Goal: Answer question/provide support

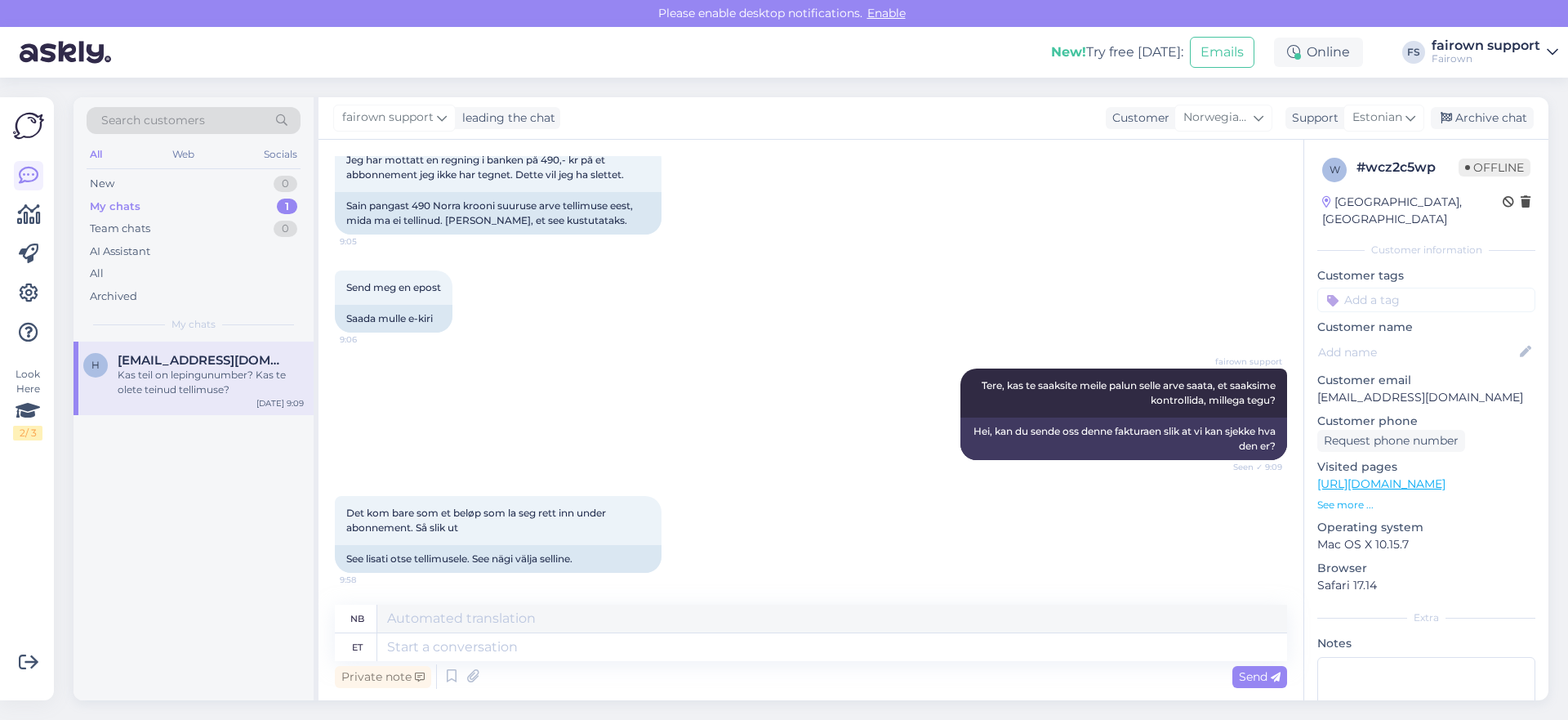
scroll to position [301, 0]
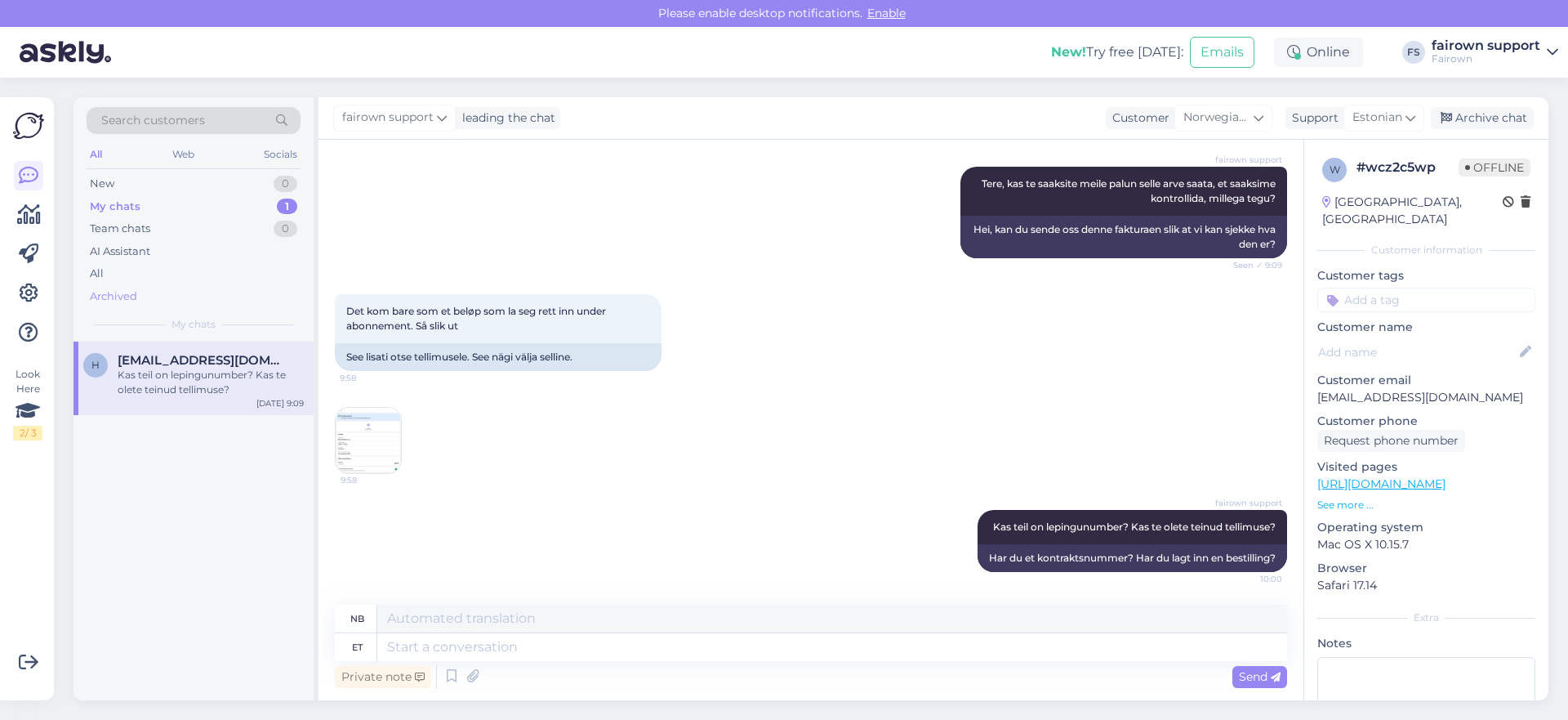
click at [119, 294] on div "Archived" at bounding box center [114, 296] width 48 height 16
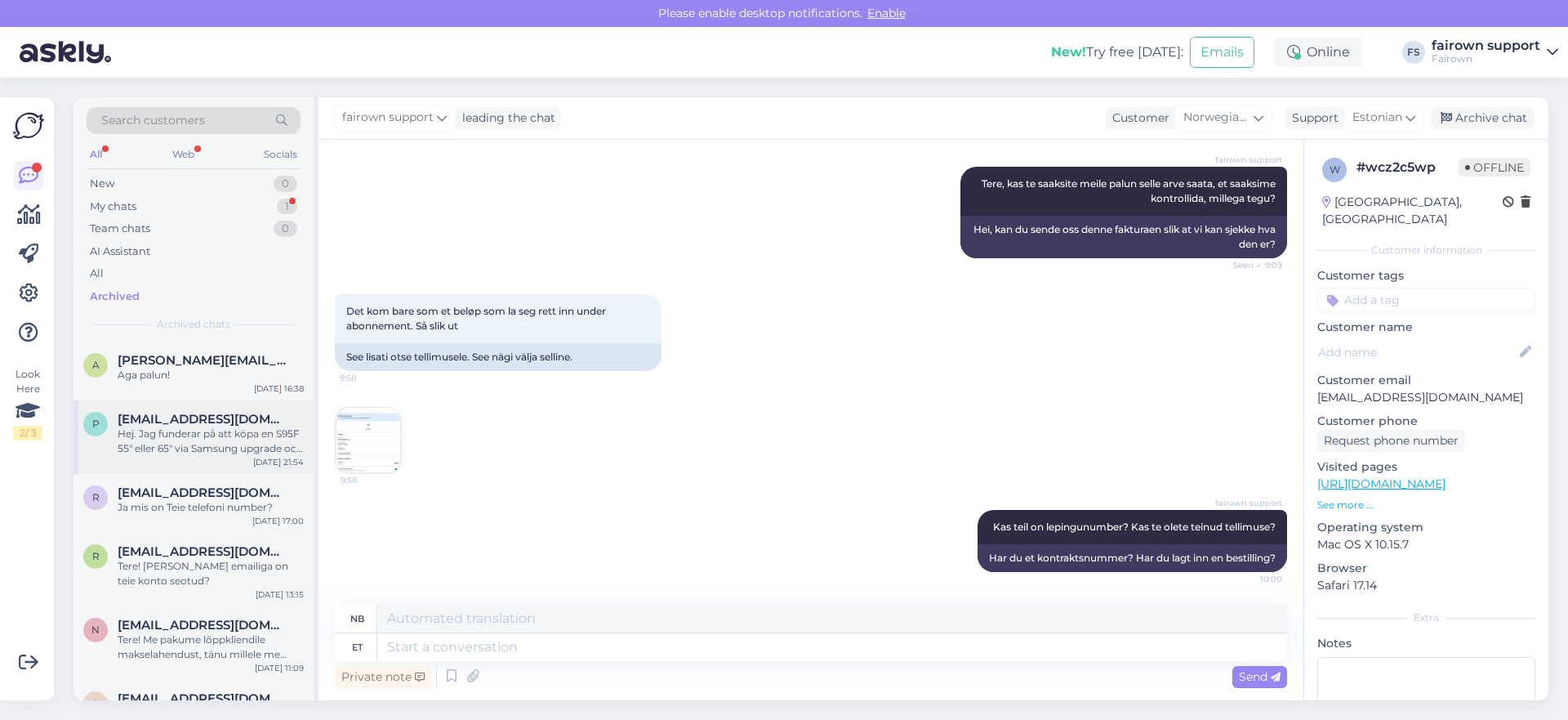
click at [191, 418] on span "[EMAIL_ADDRESS][DOMAIN_NAME]" at bounding box center [202, 419] width 170 height 14
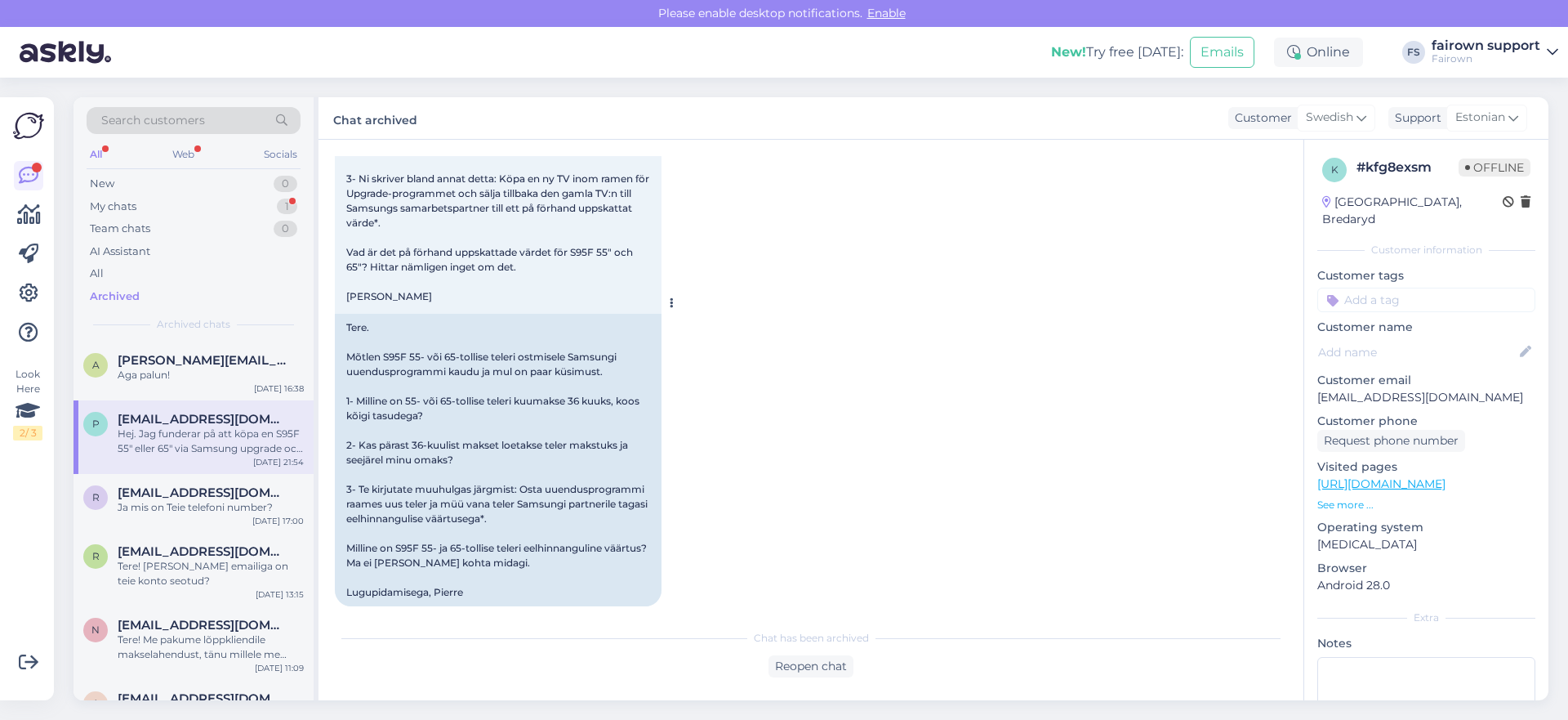
scroll to position [260, 0]
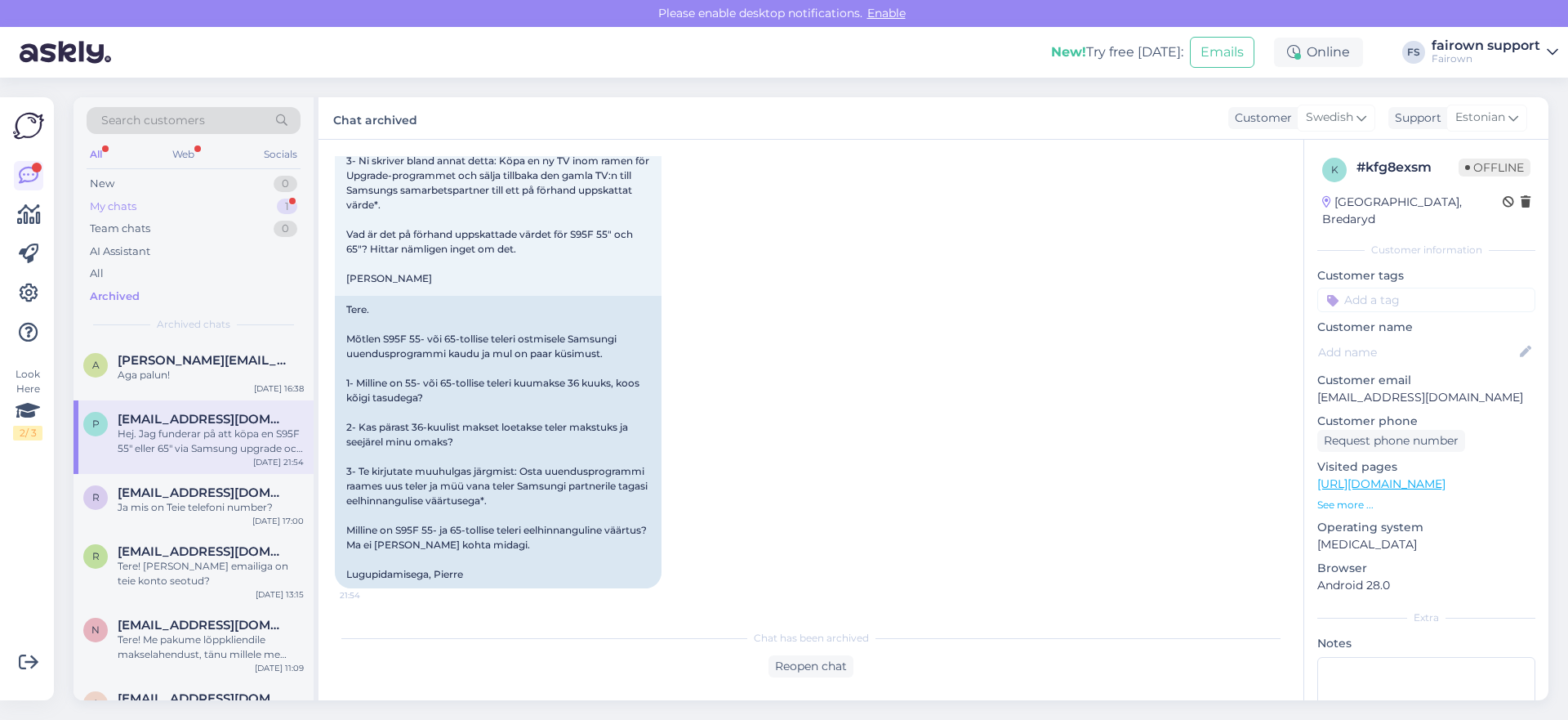
click at [197, 202] on div "My chats 1" at bounding box center [193, 206] width 214 height 23
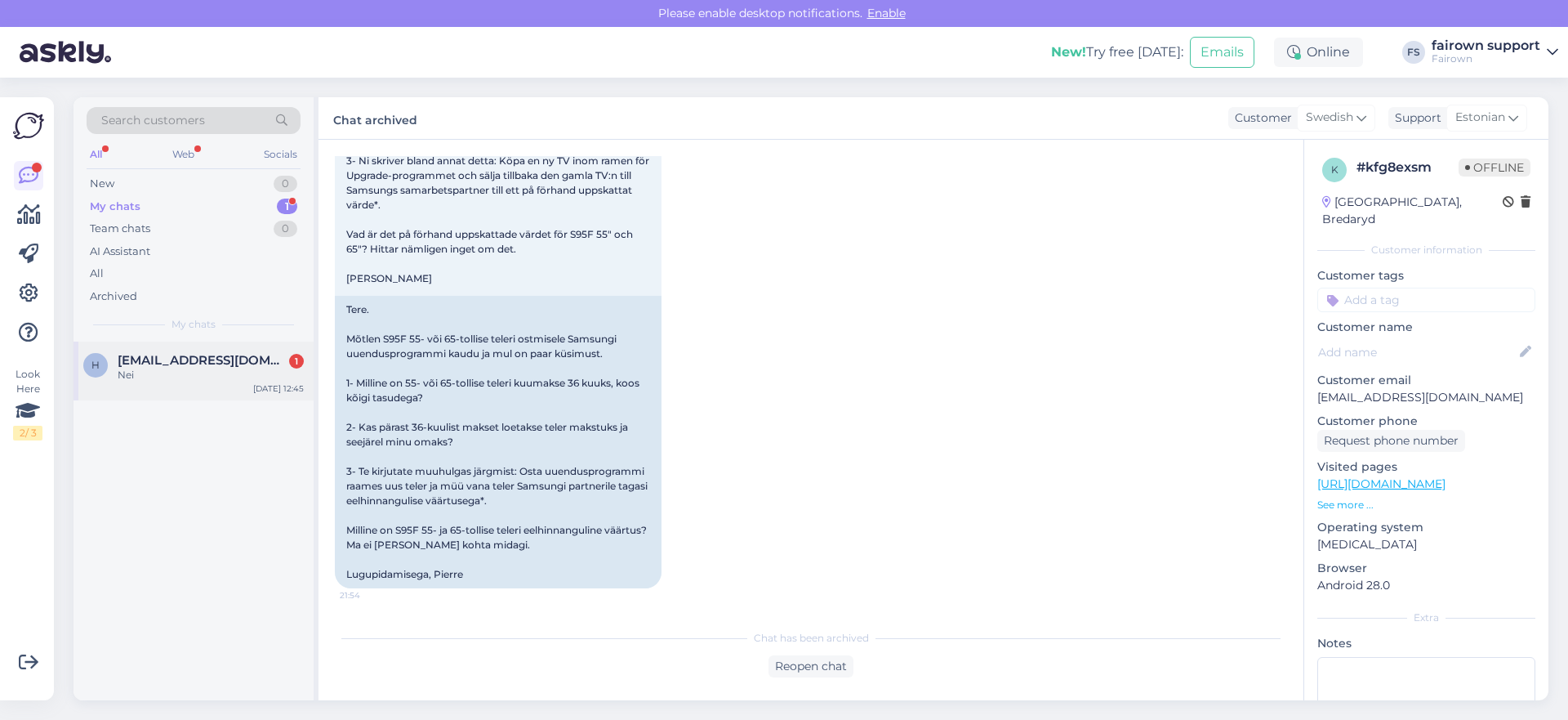
click at [179, 365] on span "[EMAIL_ADDRESS][DOMAIN_NAME]" at bounding box center [202, 360] width 170 height 14
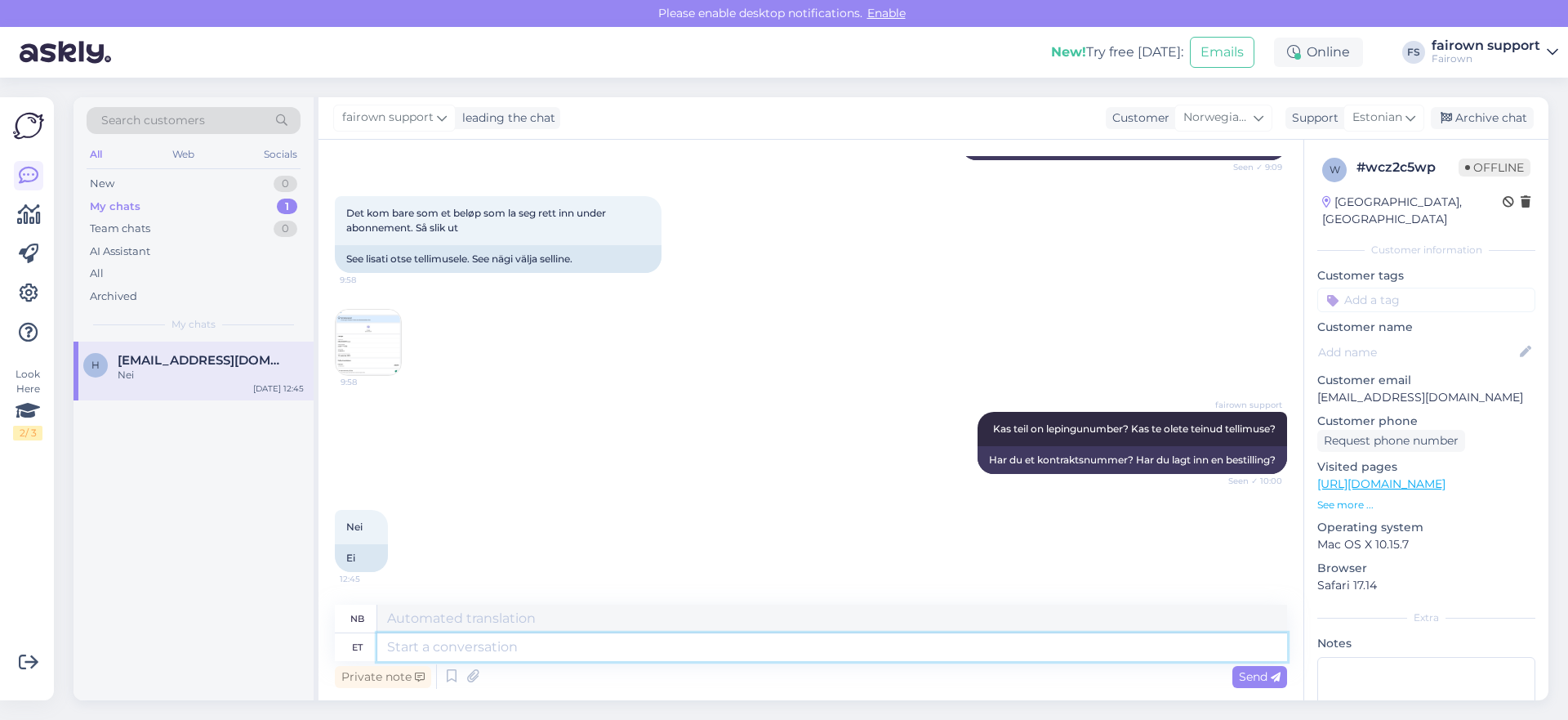
click at [527, 647] on textarea at bounding box center [831, 647] width 909 height 28
type textarea "We c"
type textarea "Vi"
type textarea "W"
type textarea "Me ei leia"
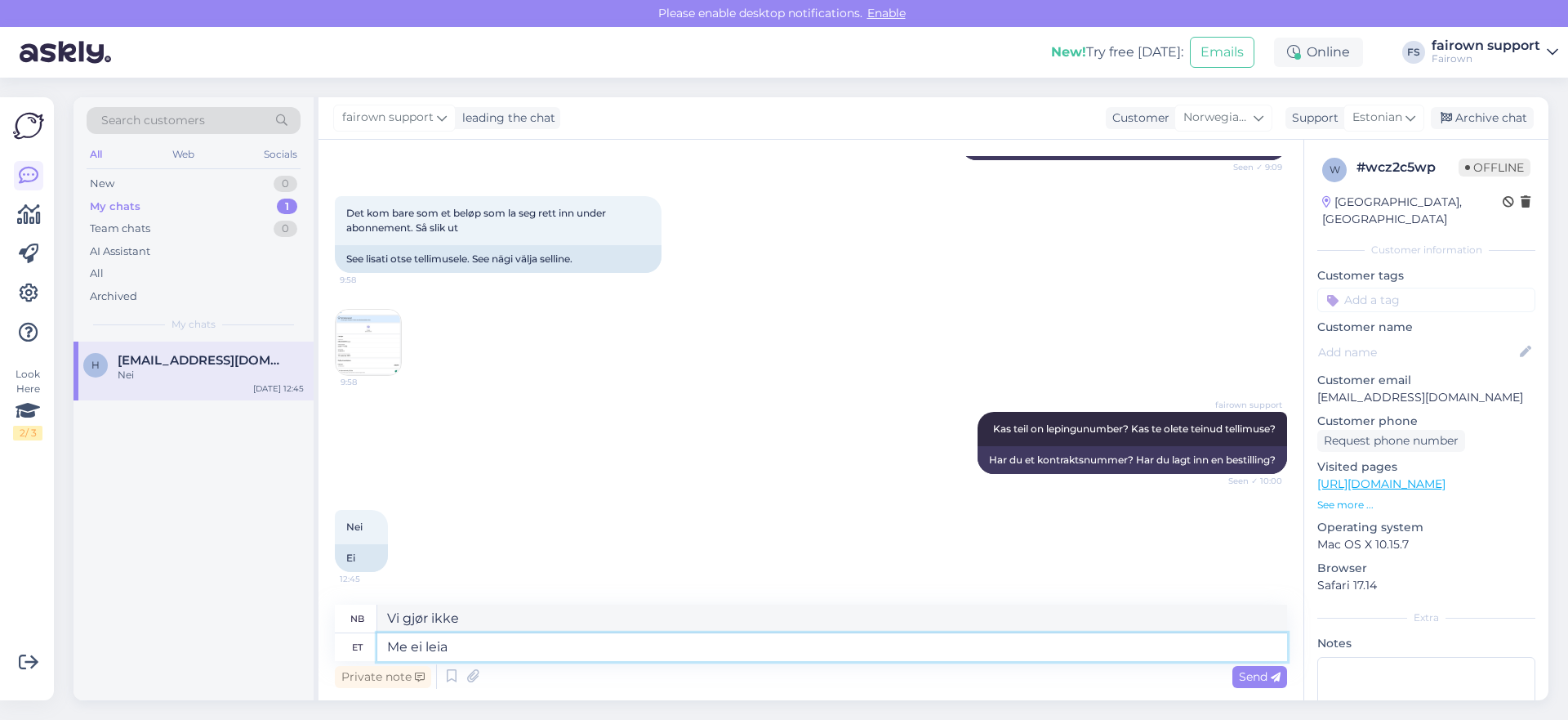
type textarea "Vi"
type textarea "Me ei leia t"
type textarea "Vi finner ikke"
type textarea "Me ei leia teie"
type textarea "Vi finner deg ikke."
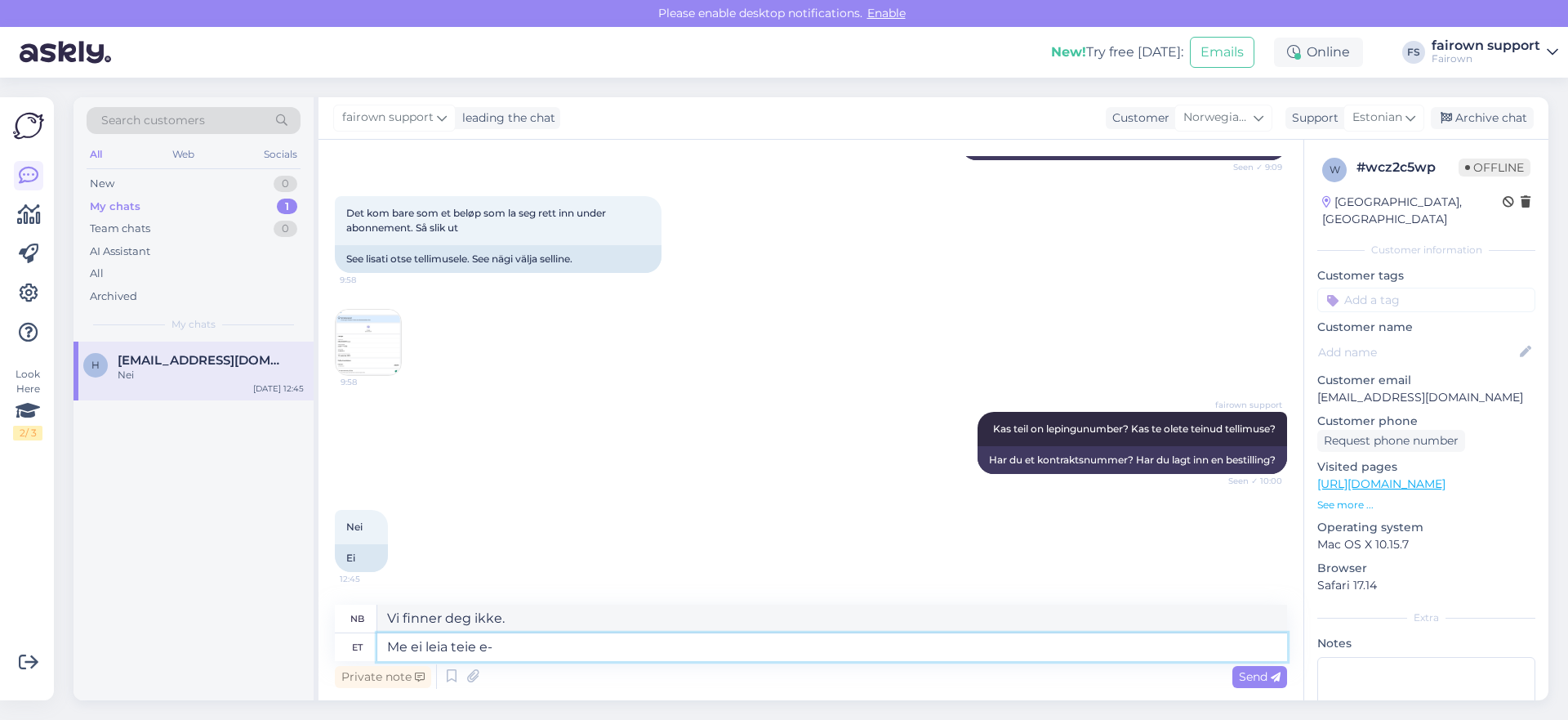
type textarea "Me ei leia teie e-m"
type textarea "Vi finner ikke e-postadressen din."
type textarea "Me ei leia teie e-mailiga enda sü"
type textarea "Vi finner deg ikke med e-postadressen din."
type textarea "Me ei leia teie e-mailiga enda süsteemidest m"
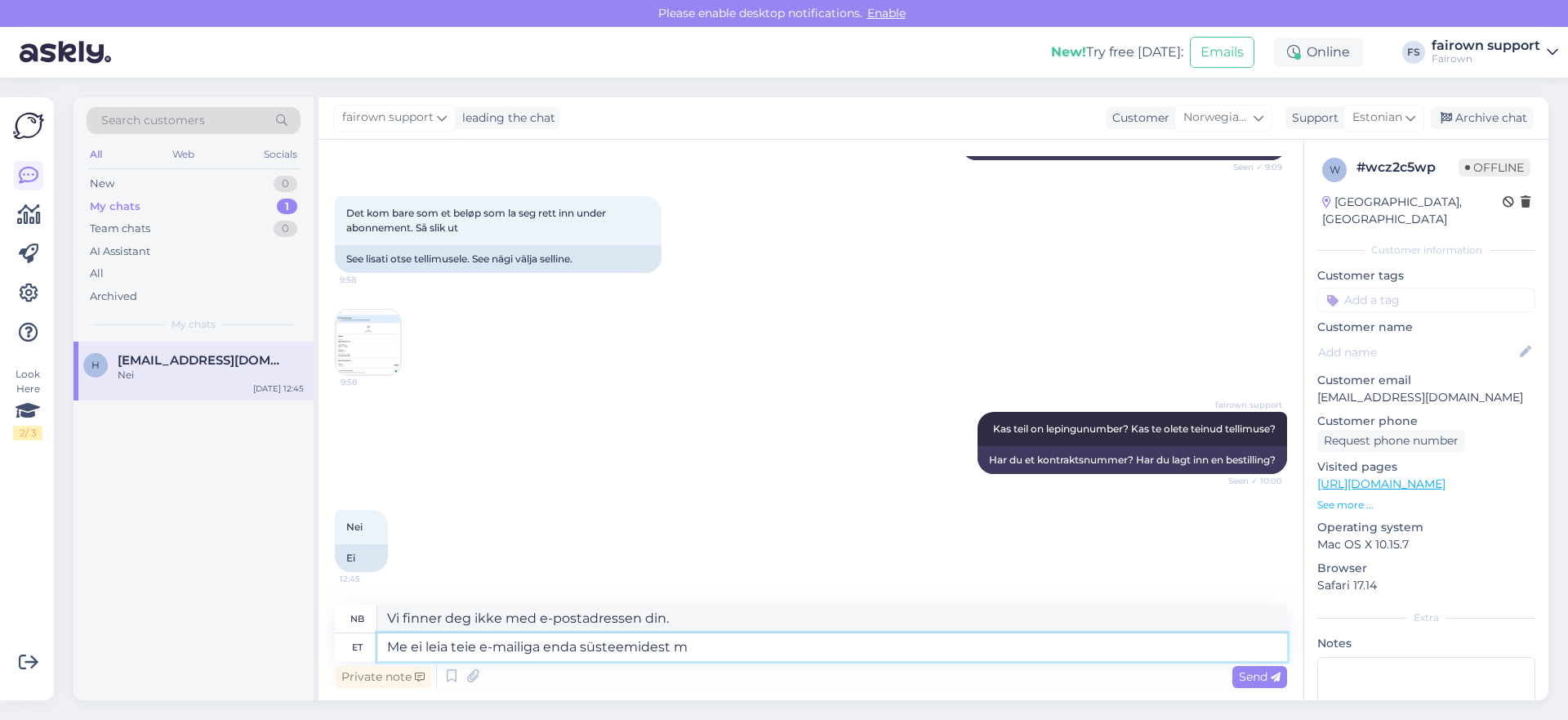
type textarea "Vi finner ikke e-postadressen din i systemene våre."
type textarea "Me ei leia teie e-mailiga enda süsteemidest midagi."
type textarea "Vi finner ingenting i systemene våre med e-postadressen din."
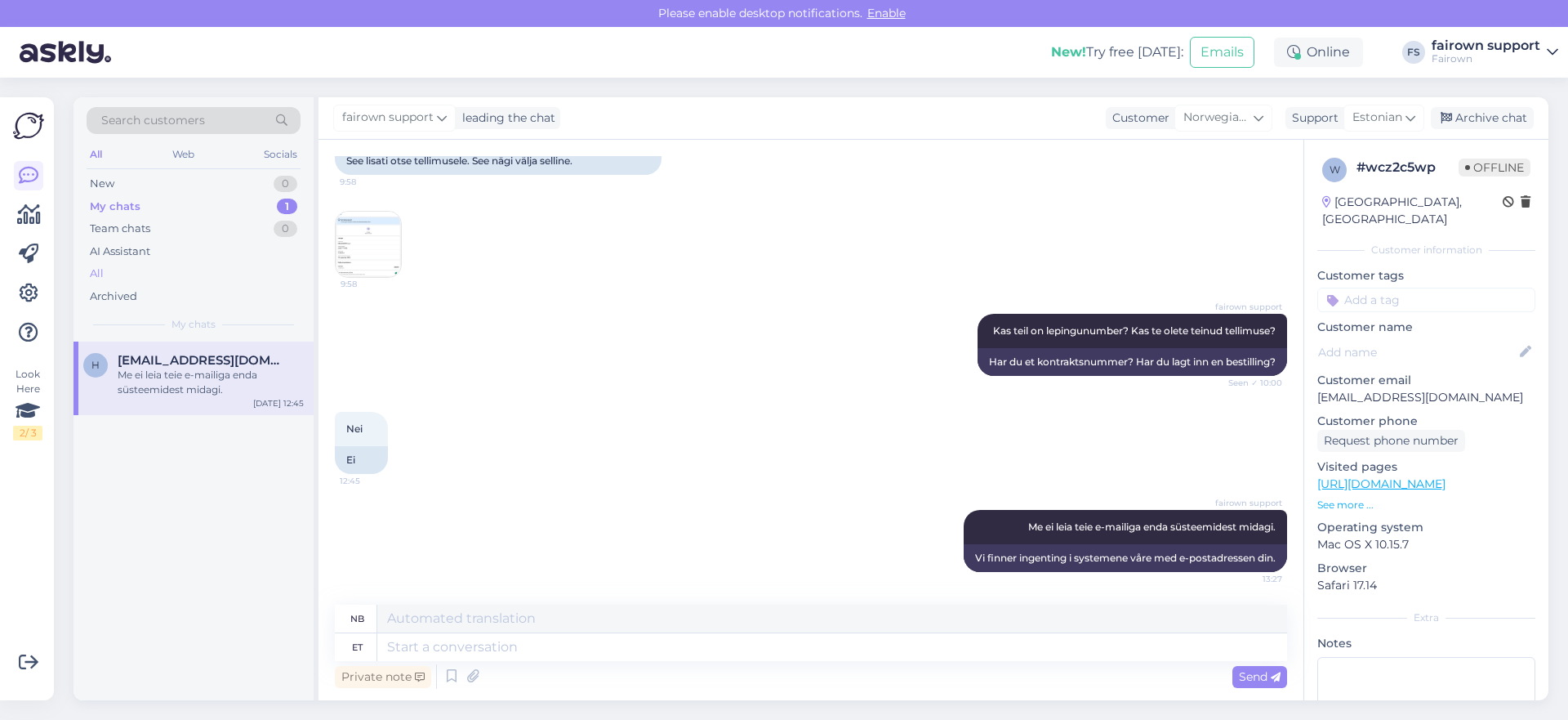
click at [194, 282] on div "All" at bounding box center [193, 273] width 214 height 23
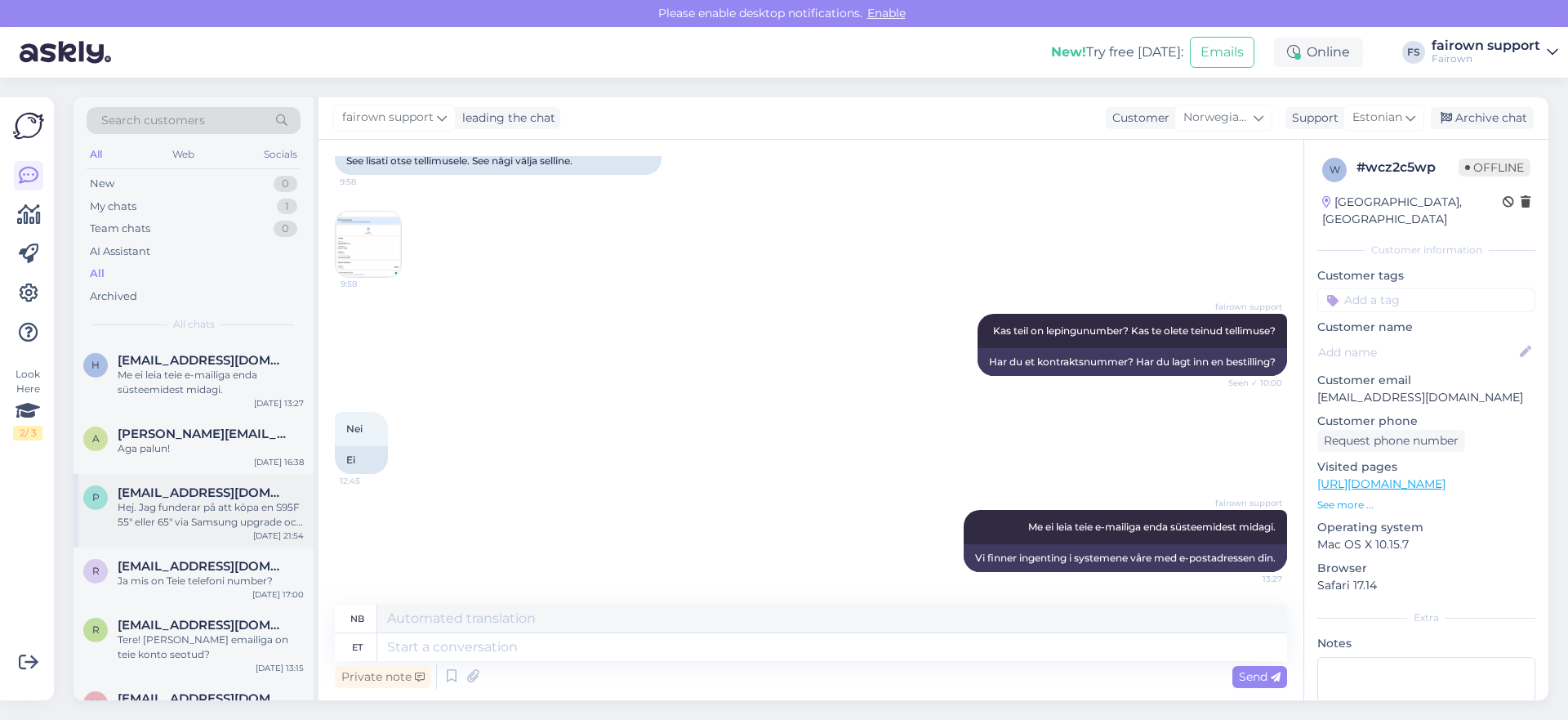
click at [198, 511] on div "Hej. Jag funderar på att köpa en S95F 55" eller 65" via Samsung upgrade och und…" at bounding box center [210, 514] width 186 height 30
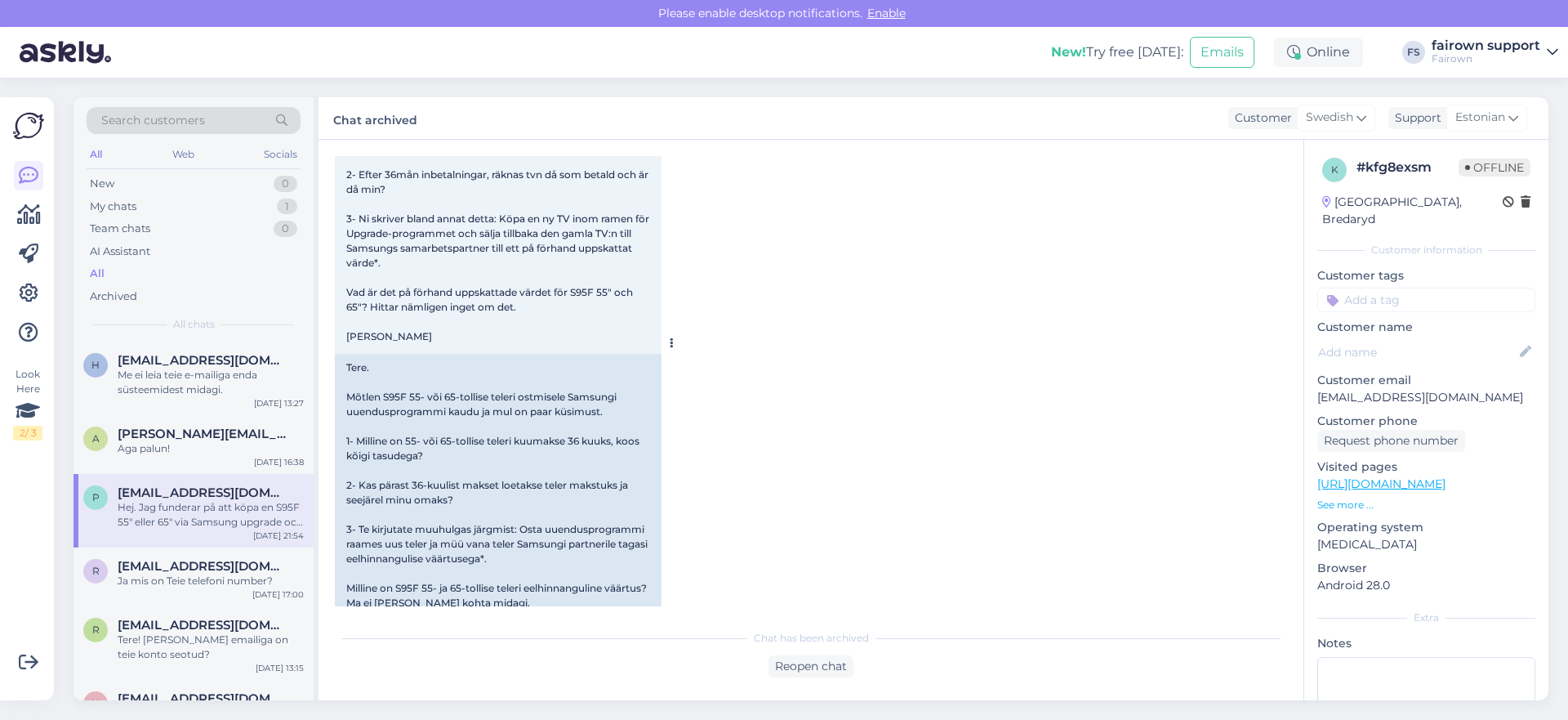
scroll to position [260, 0]
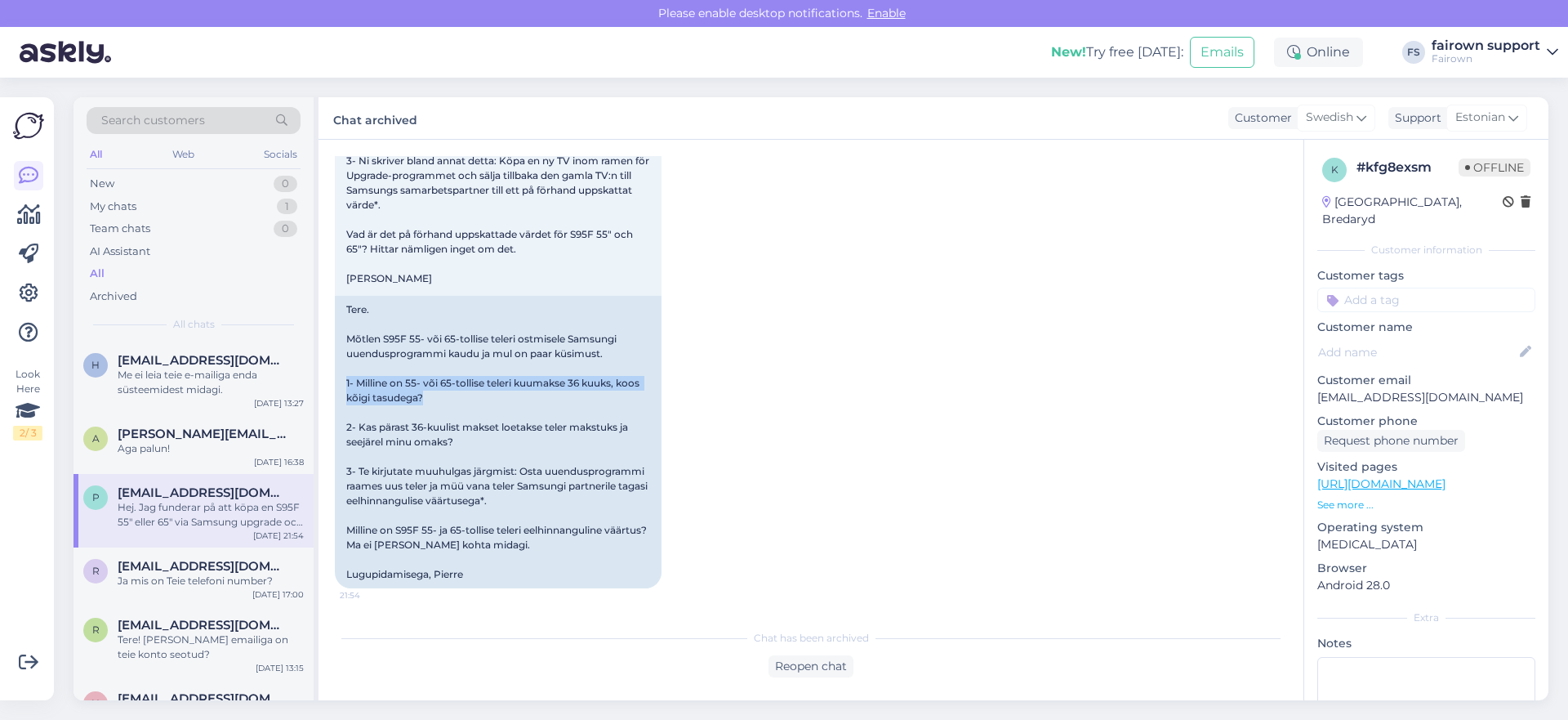
drag, startPoint x: 431, startPoint y: 397, endPoint x: 329, endPoint y: 386, distance: 102.6
click at [328, 386] on div "Chat started [DATE] Hej. Jag funderar på att köpa en S95F 55" eller 65" via Sam…" at bounding box center [811, 420] width 985 height 560
copy div "1- Milline on 55- või 65-tollise teleri kuumakse 36 kuuks, koos kõigi tasudega?"
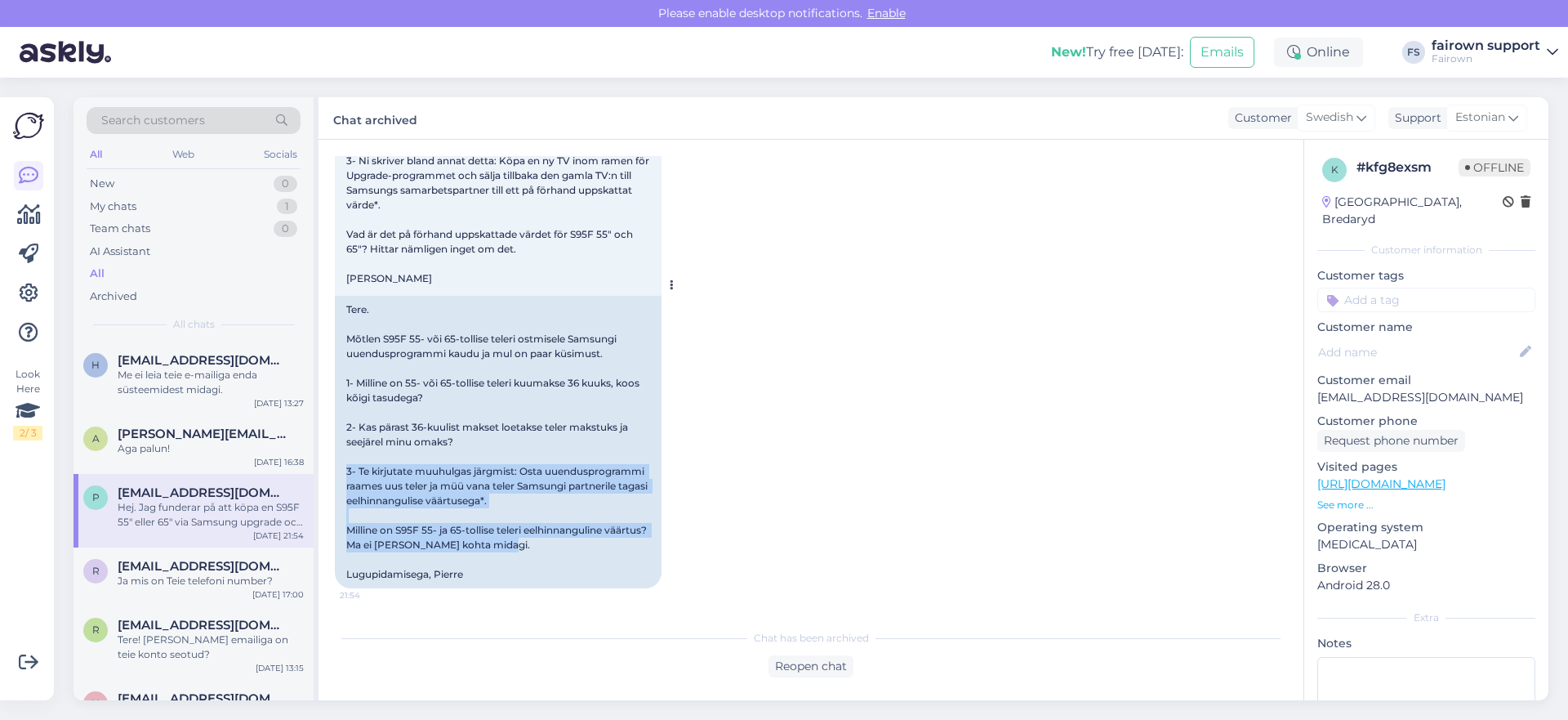
drag, startPoint x: 544, startPoint y: 542, endPoint x: 334, endPoint y: 466, distance: 223.3
click at [335, 466] on div "Tere. Mõtlen S95F 55- või 65-tollise teleri ostmisele Samsungi uuendusprogrammi…" at bounding box center [499, 442] width 327 height 293
copy div "3- Te kirjutate muuhulgas järgmist: Osta uuendusprogrammi raames uus teler ja m…"
